Goal: Information Seeking & Learning: Learn about a topic

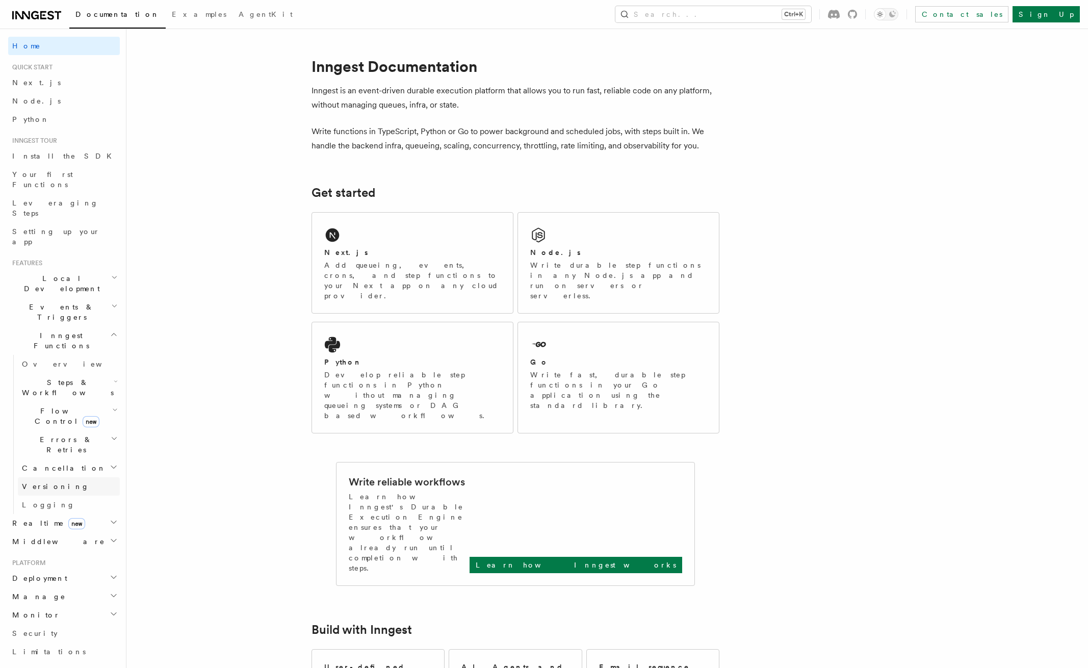
click at [103, 477] on link "Versioning" at bounding box center [69, 486] width 102 height 18
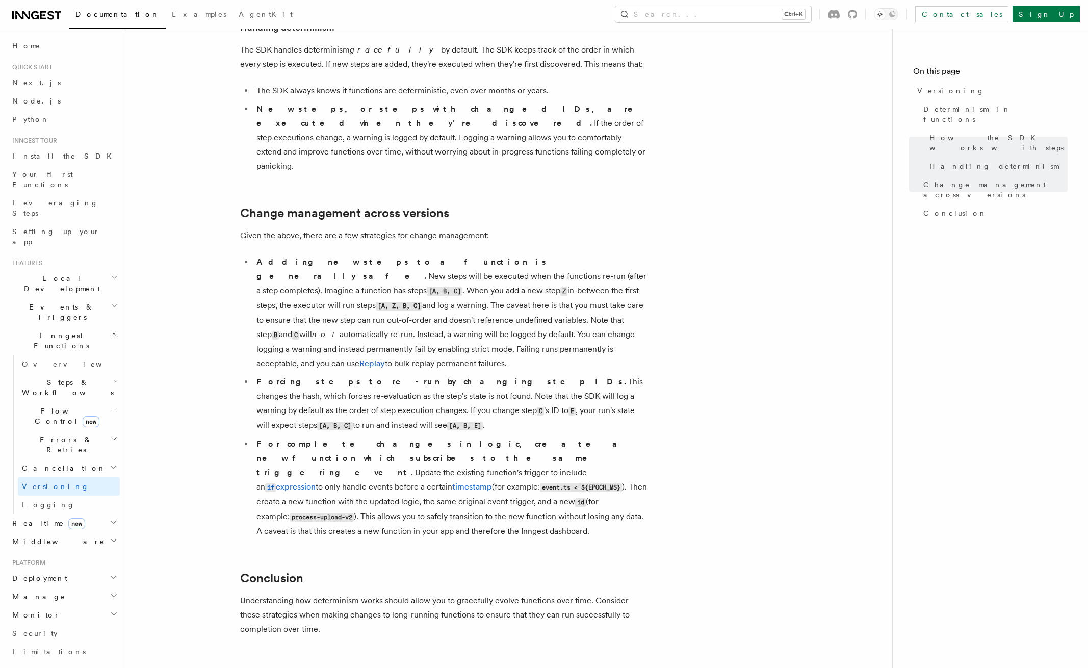
scroll to position [551, 0]
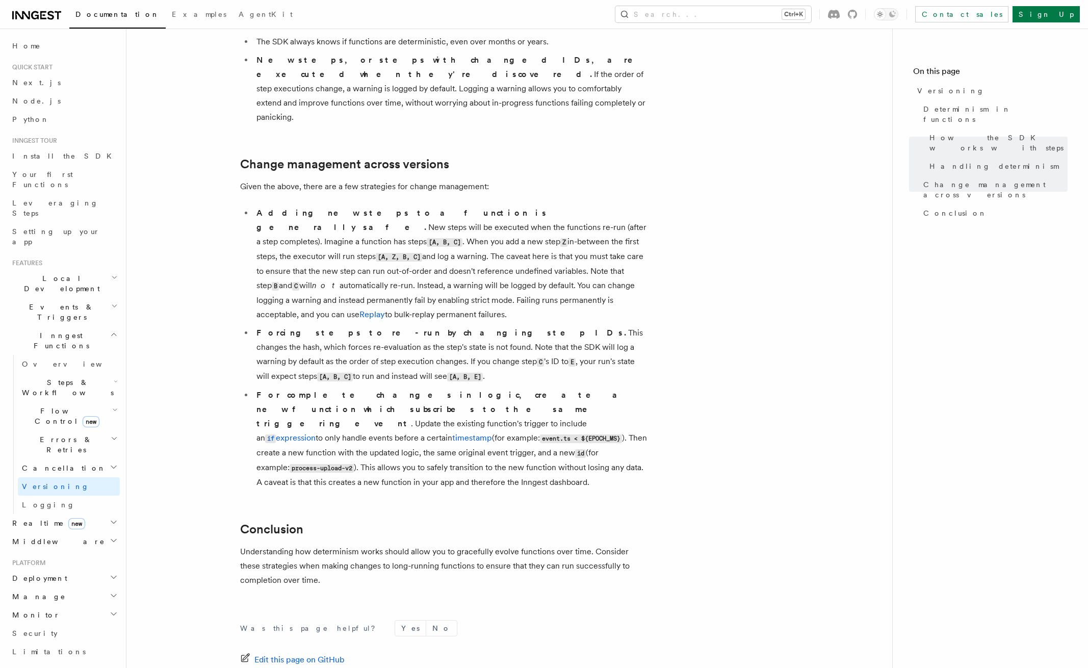
click at [130, 418] on div "Features Inngest Functions Versioning Long-running functions inevitably change …" at bounding box center [525, 119] width 798 height 1340
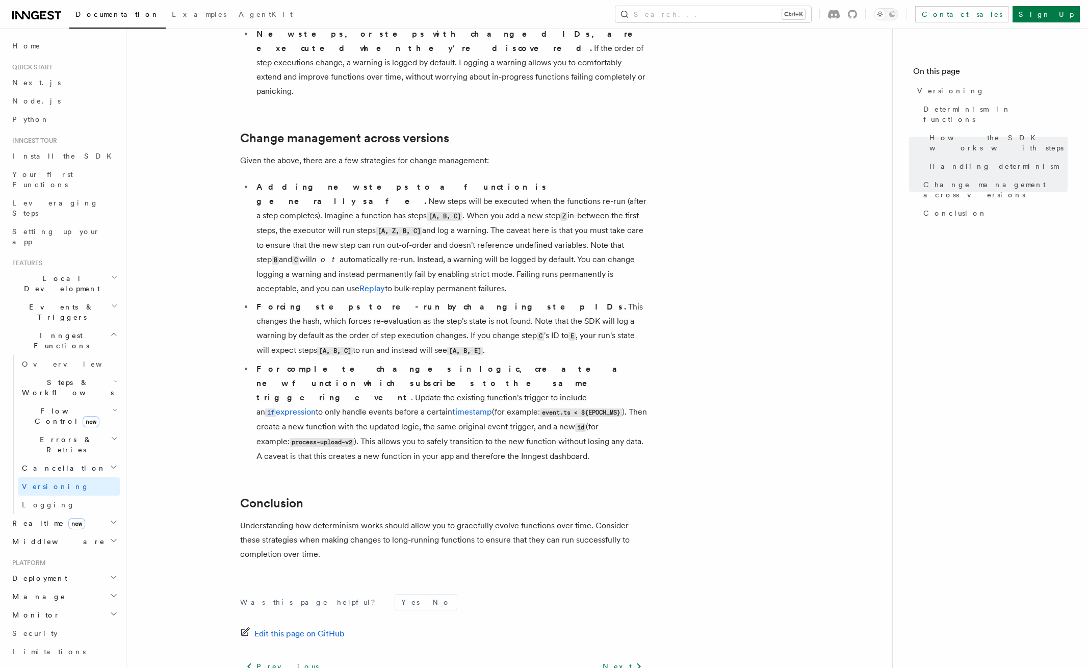
scroll to position [601, 0]
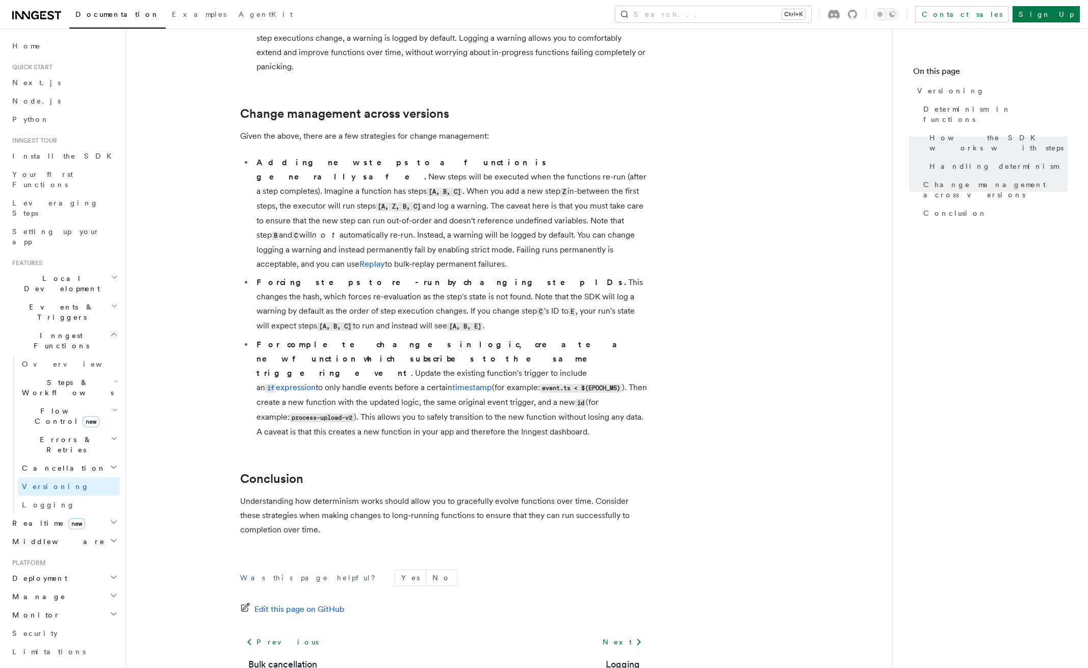
click at [83, 377] on span "Steps & Workflows" at bounding box center [66, 387] width 96 height 20
click at [89, 298] on h2 "Events & Triggers" at bounding box center [64, 312] width 112 height 29
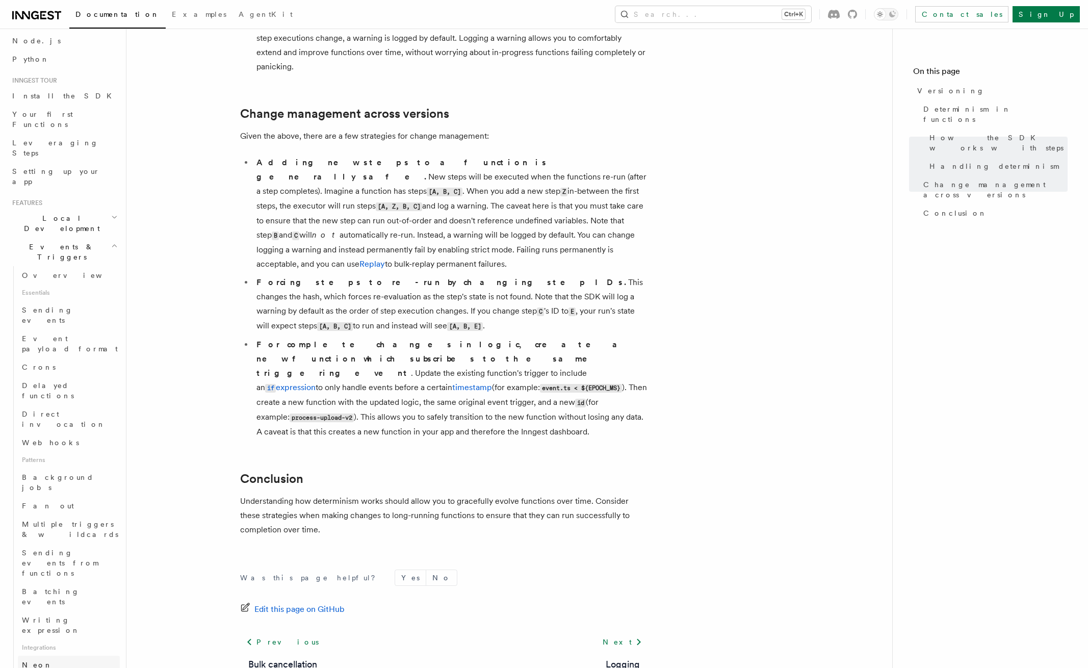
scroll to position [184, 0]
drag, startPoint x: 132, startPoint y: 279, endPoint x: 332, endPoint y: 179, distance: 224.1
click at [135, 278] on div "Features Inngest Functions Versioning Long-running functions inevitably change …" at bounding box center [525, 69] width 798 height 1340
click at [968, 228] on nav "On this page Versioning Determinism in functions How the SDK works with steps H…" at bounding box center [990, 348] width 196 height 639
click at [492, 205] on li "Adding new steps to a function is generally safe. New steps will be executed wh…" at bounding box center [450, 213] width 395 height 116
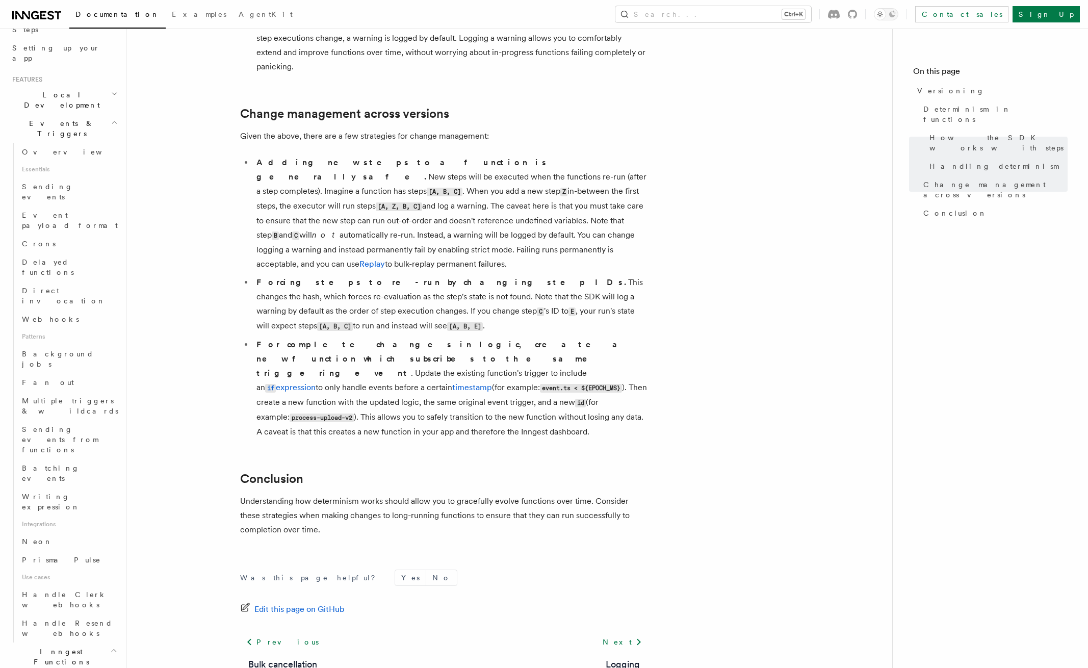
click at [625, 504] on article "Features Inngest Functions Versioning Long-running functions inevitably change …" at bounding box center [509, 91] width 733 height 1295
click at [92, 345] on link "Background jobs" at bounding box center [69, 359] width 102 height 29
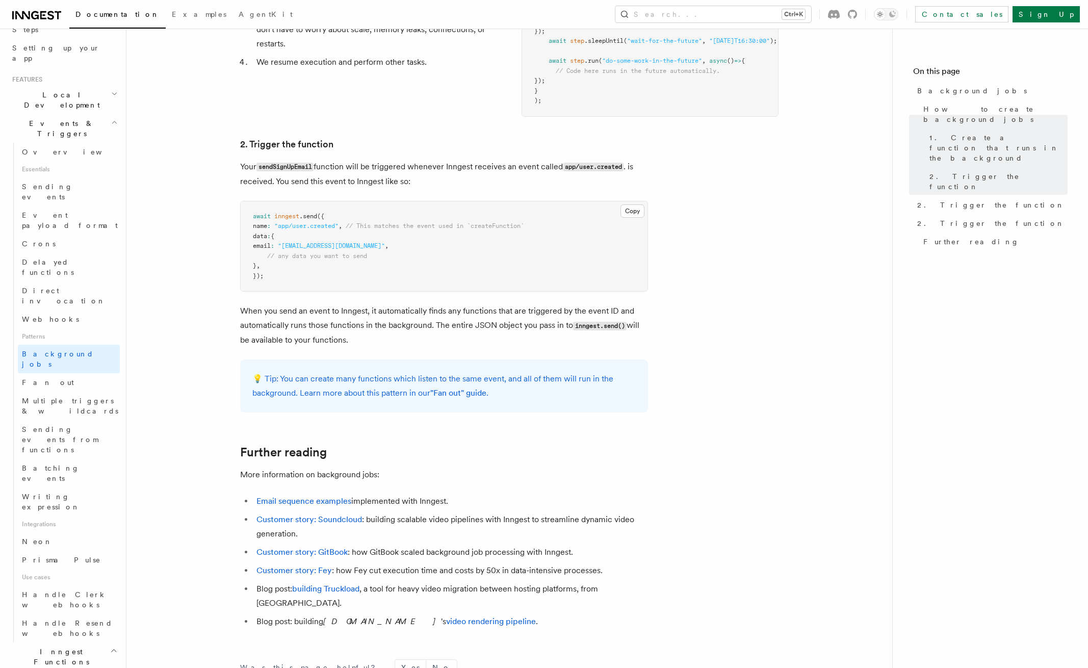
scroll to position [642, 0]
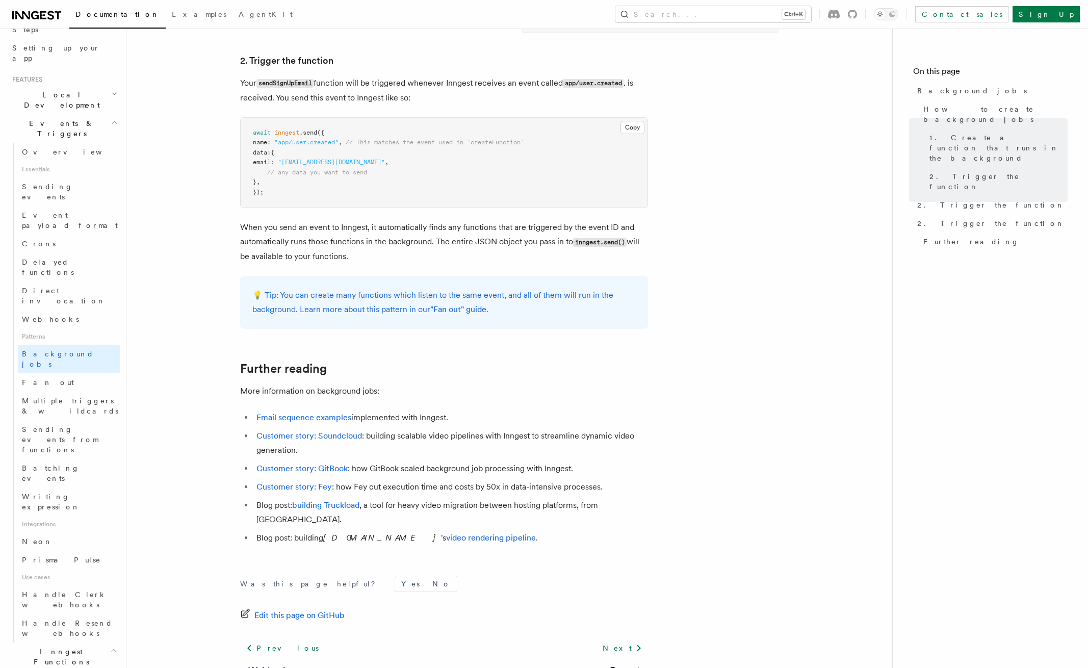
click at [469, 227] on article "Features Events & Triggers Background jobs This guide will walk you through cre…" at bounding box center [509, 74] width 733 height 1343
click at [422, 127] on pre "await inngest .send ({ name : "app/user.created" , // This matches the event us…" at bounding box center [444, 163] width 407 height 90
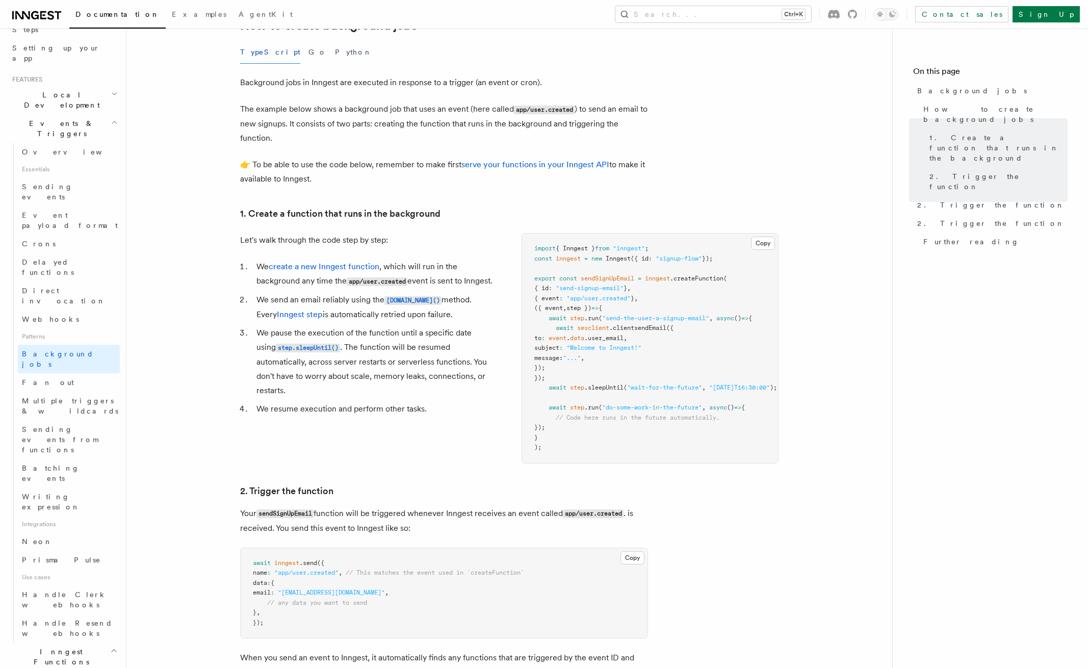
scroll to position [0, 0]
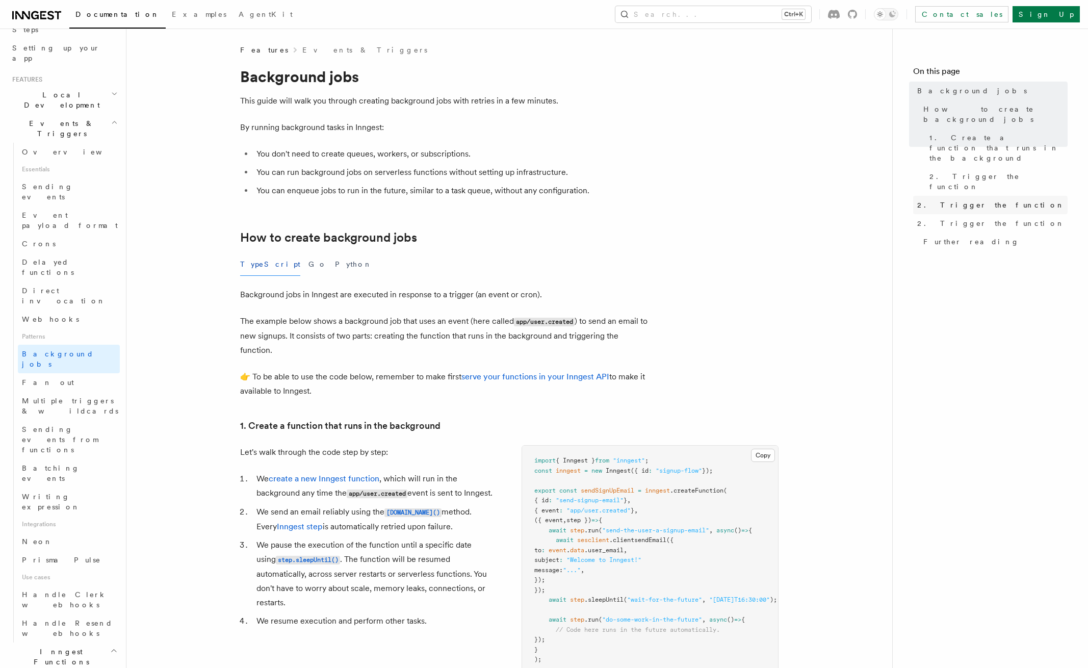
click at [946, 200] on span "2. Trigger the function" at bounding box center [990, 205] width 147 height 10
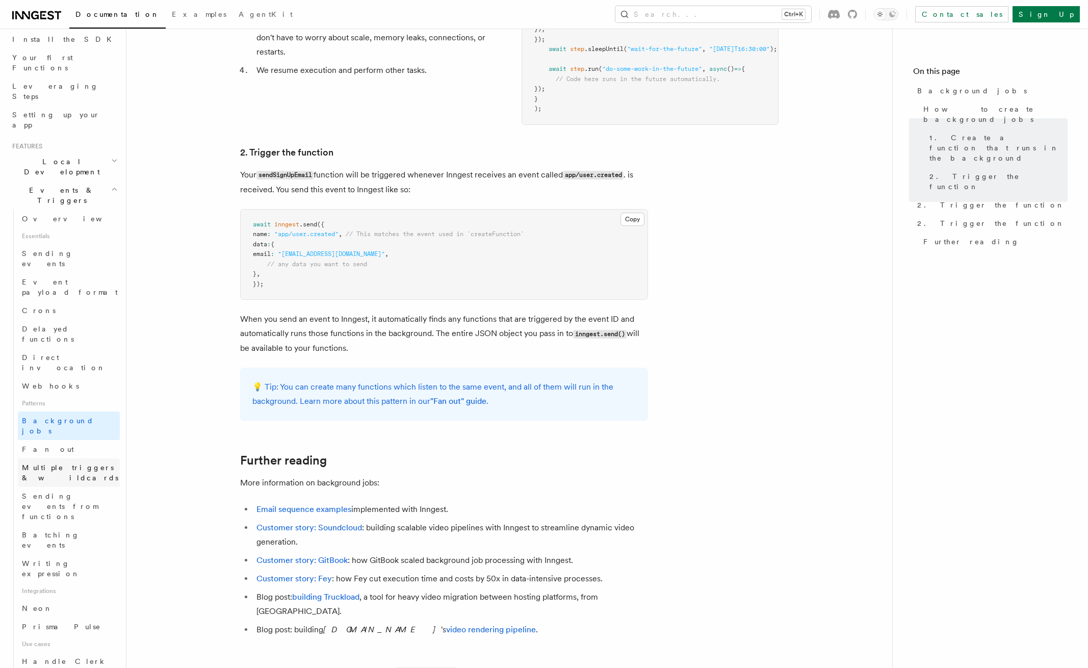
scroll to position [92, 0]
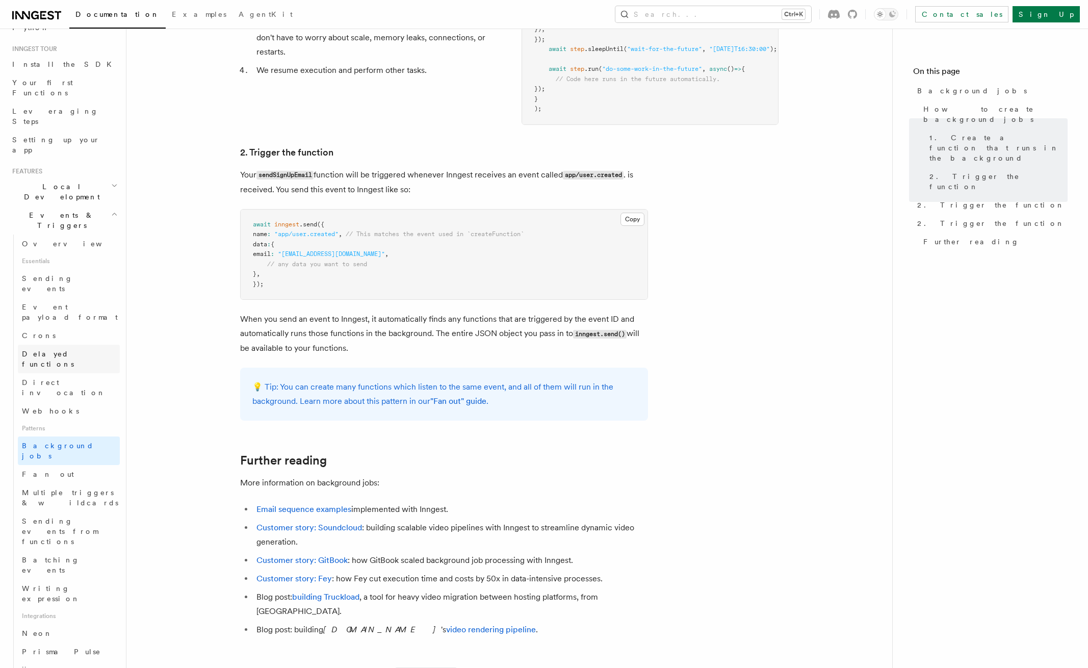
click at [93, 345] on link "Delayed functions" at bounding box center [69, 359] width 102 height 29
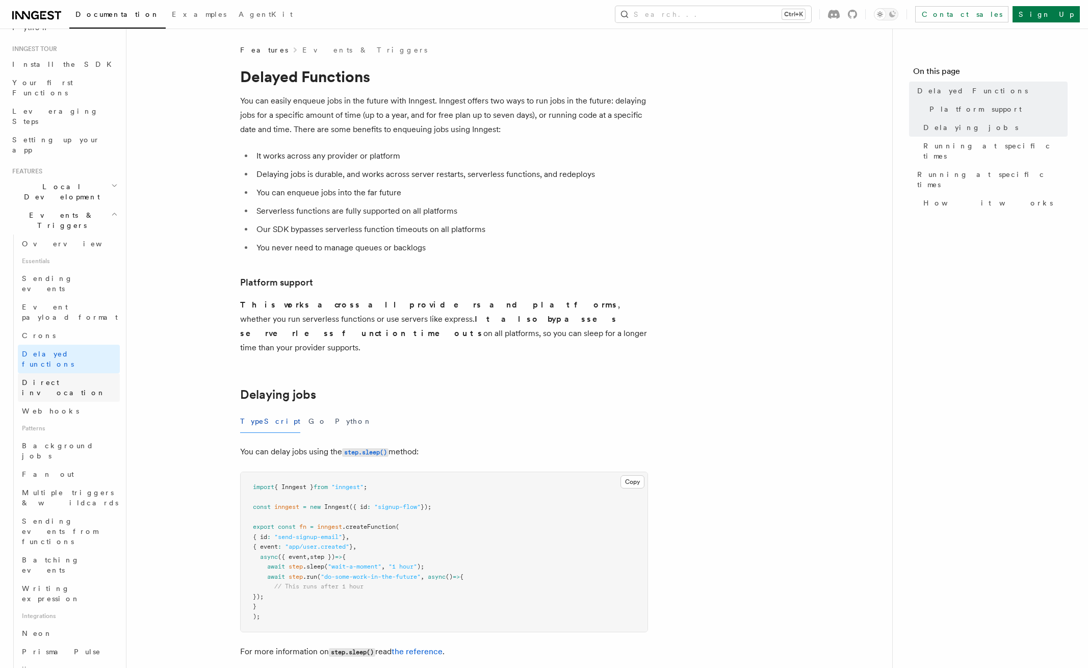
click at [95, 373] on link "Direct invocation" at bounding box center [69, 387] width 102 height 29
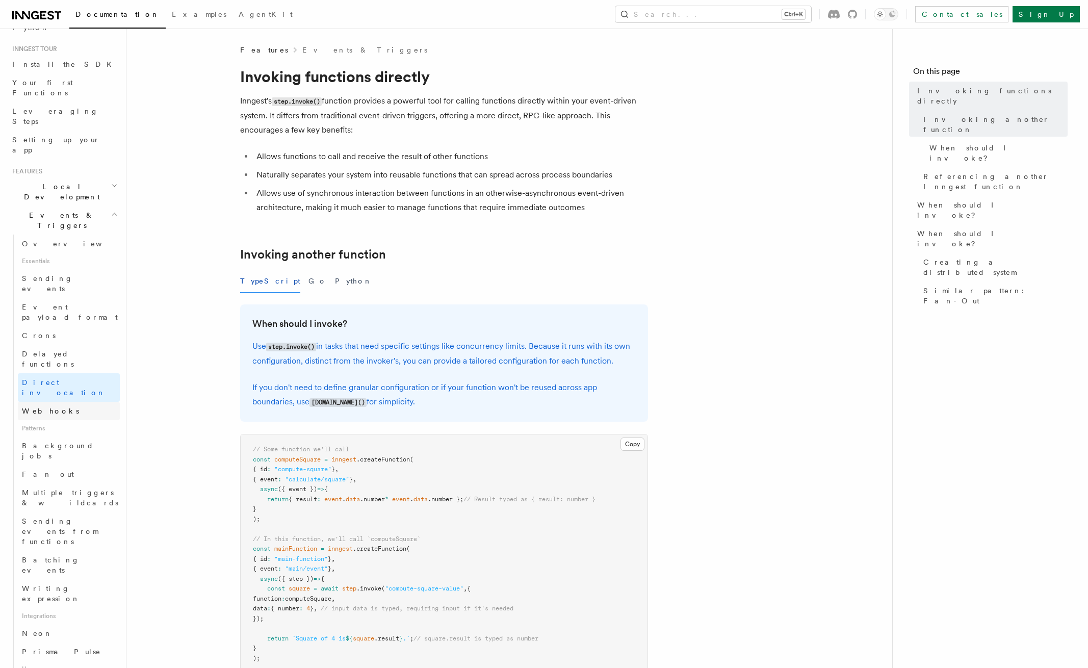
click at [72, 402] on link "Webhooks" at bounding box center [69, 411] width 102 height 18
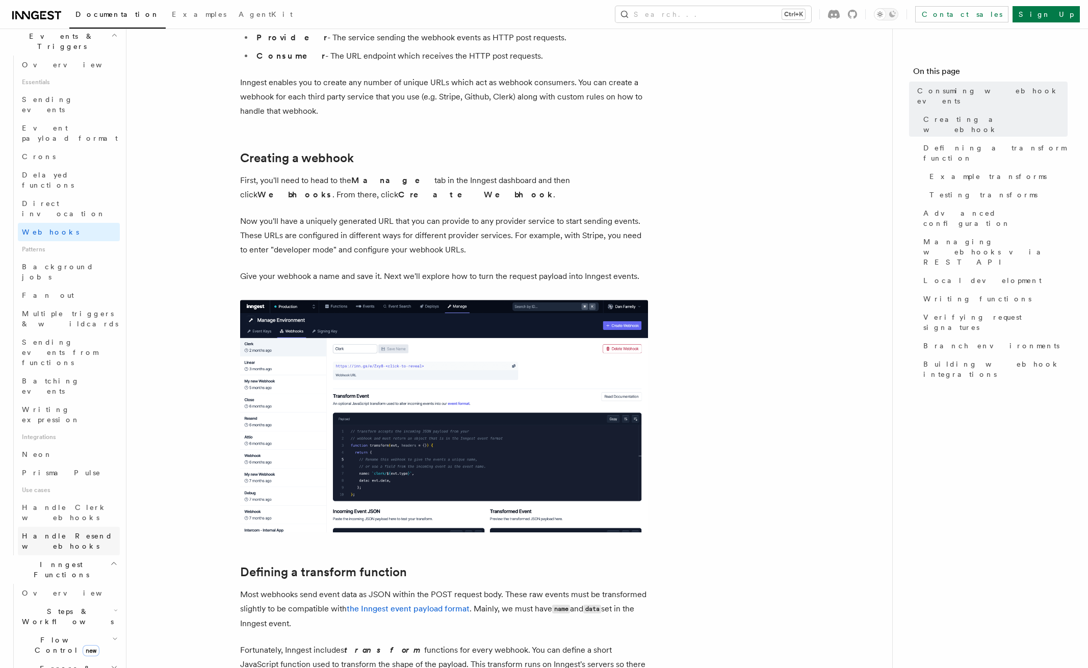
scroll to position [275, 0]
click at [112, 440] on header "Search... Documentation Examples AgentKit Home Quick start Next.js Node.js Pyth…" at bounding box center [63, 348] width 126 height 639
click at [97, 597] on h2 "Steps & Workflows" at bounding box center [69, 611] width 102 height 29
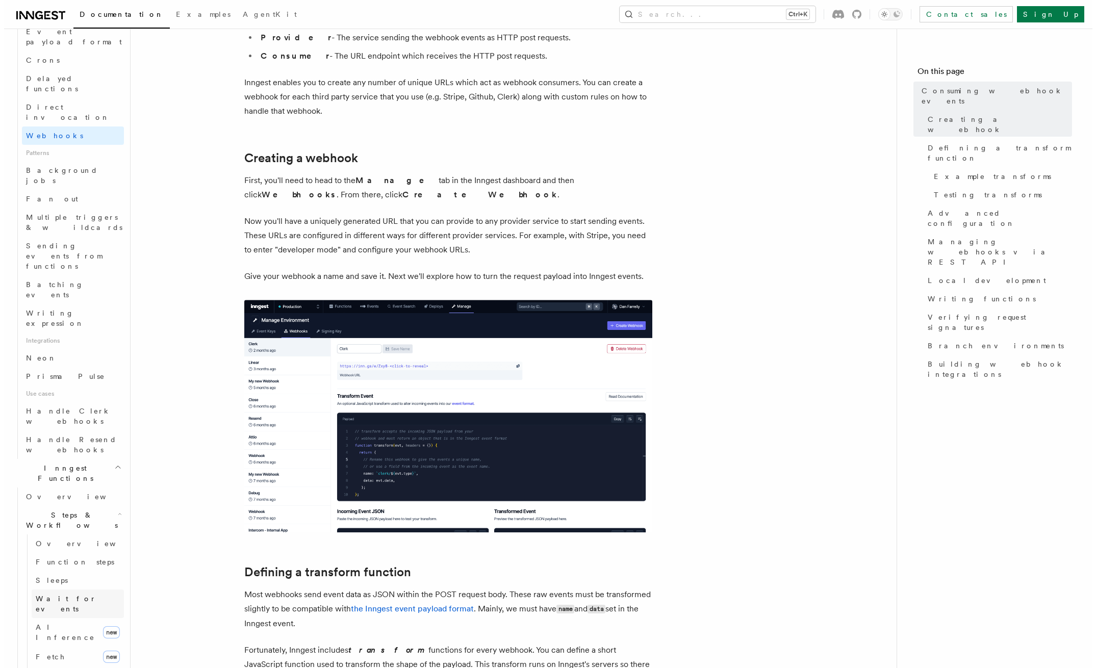
scroll to position [459, 0]
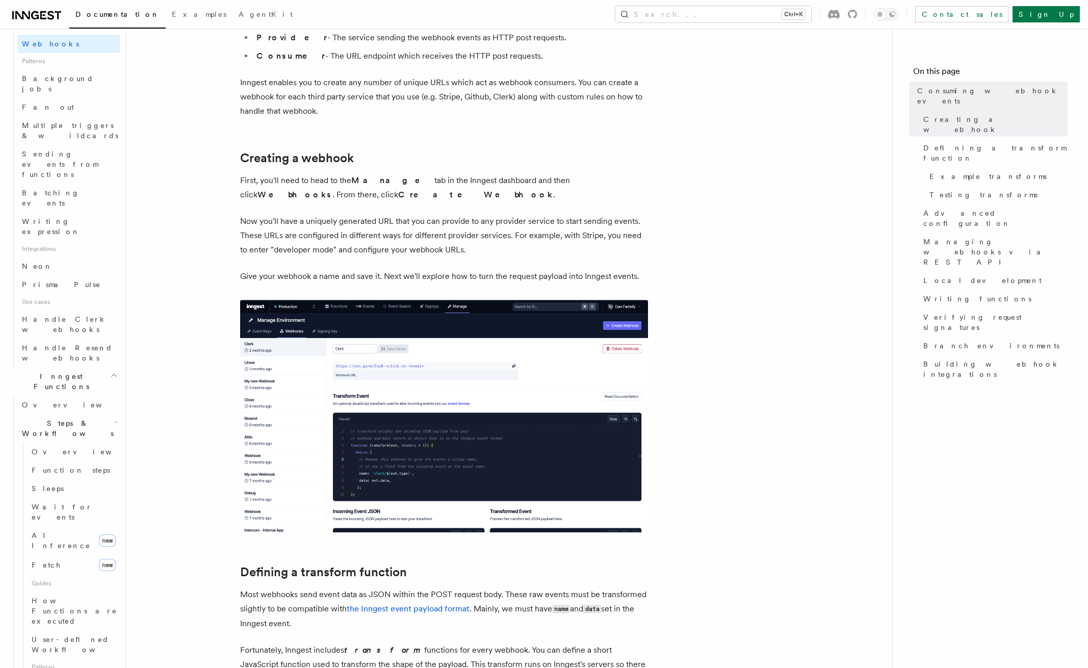
click at [540, 339] on img at bounding box center [444, 416] width 408 height 232
